Goal: Information Seeking & Learning: Understand process/instructions

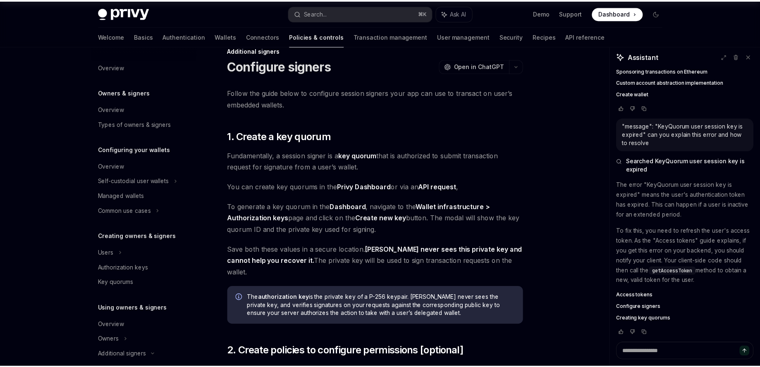
scroll to position [1015, 0]
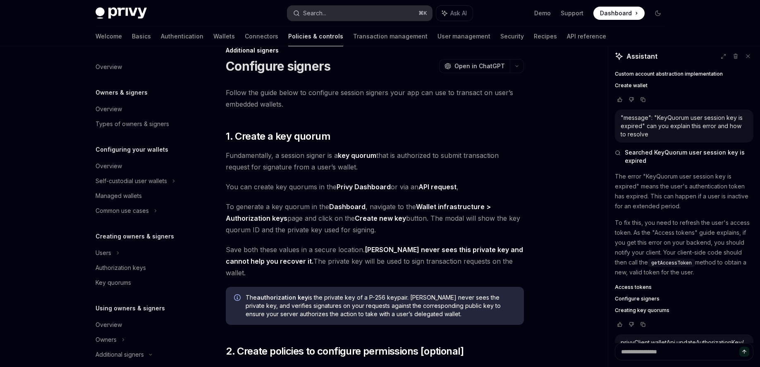
click at [311, 15] on div "Search..." at bounding box center [314, 13] width 23 height 10
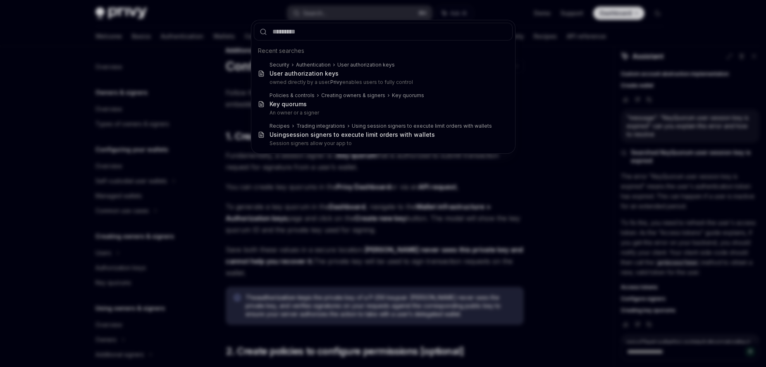
type input "*********"
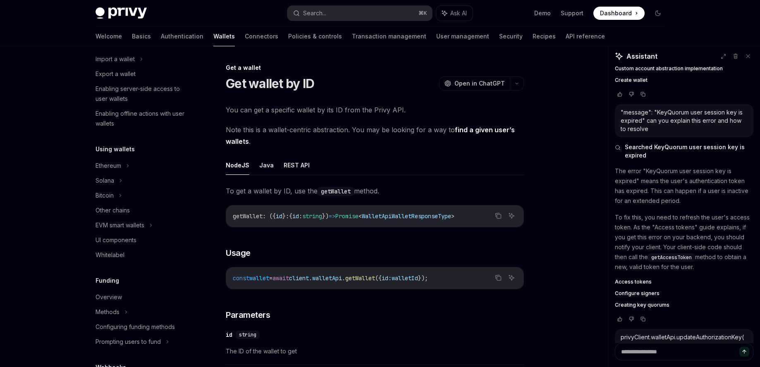
scroll to position [1027, 0]
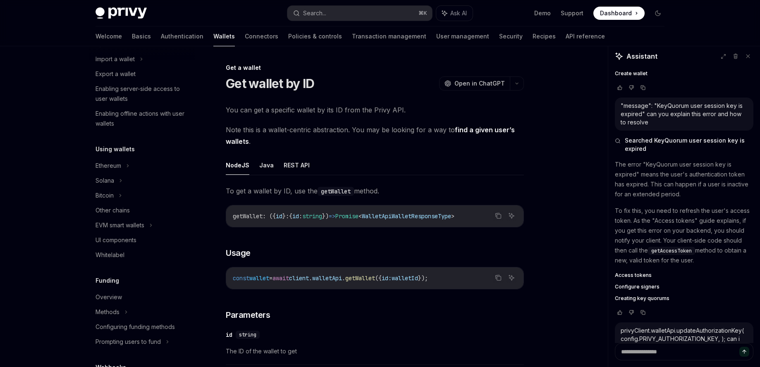
click at [641, 296] on span "Creating key quorums" at bounding box center [642, 298] width 55 height 7
type textarea "*"
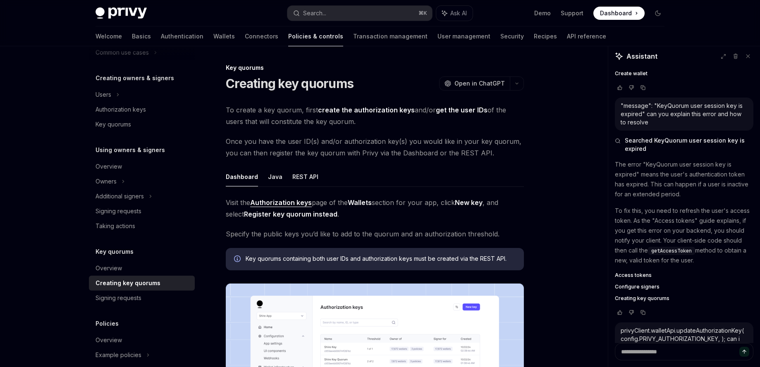
click at [327, 234] on span "Specify the public keys you’d like to add to the quorum and an authorization th…" at bounding box center [375, 234] width 298 height 12
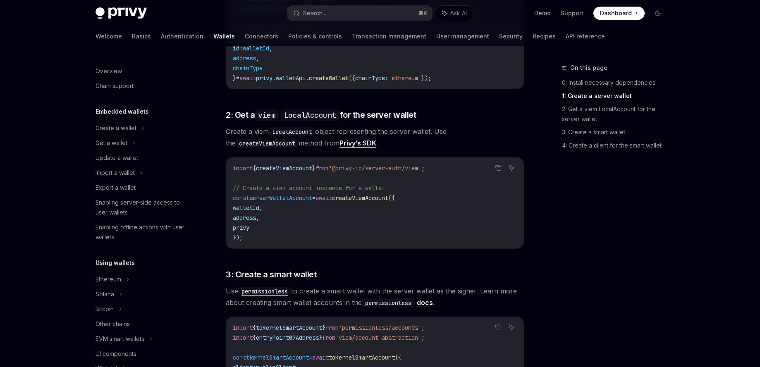
scroll to position [522, 0]
click at [345, 195] on code "import { createViemAccount } from '@privy-io/server-auth/viem' ; // Create a vi…" at bounding box center [375, 202] width 284 height 79
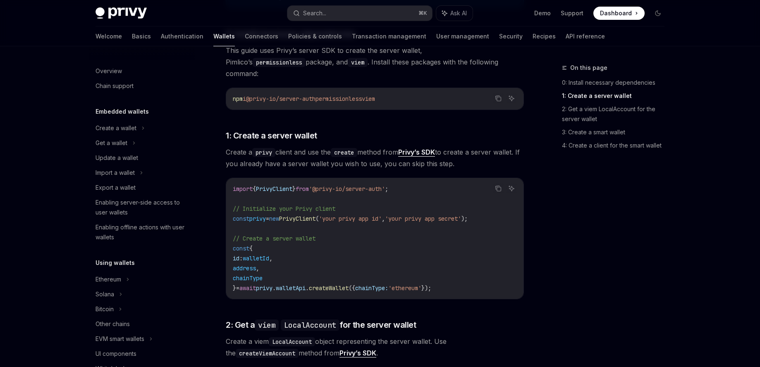
scroll to position [0, 0]
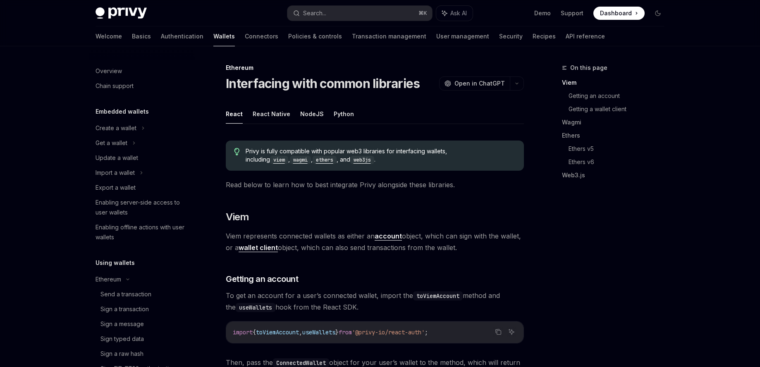
scroll to position [125, 0]
